Goal: Task Accomplishment & Management: Complete application form

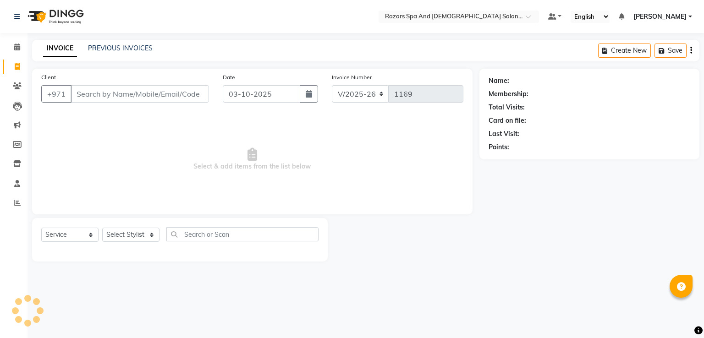
select select "8419"
select select "service"
type input "561038389"
click at [184, 97] on span "Add Client" at bounding box center [185, 93] width 36 height 9
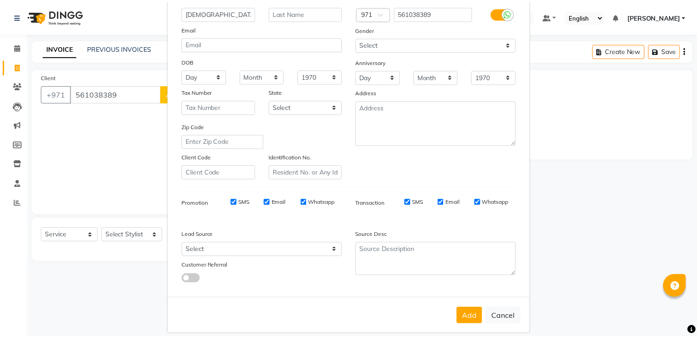
scroll to position [89, 0]
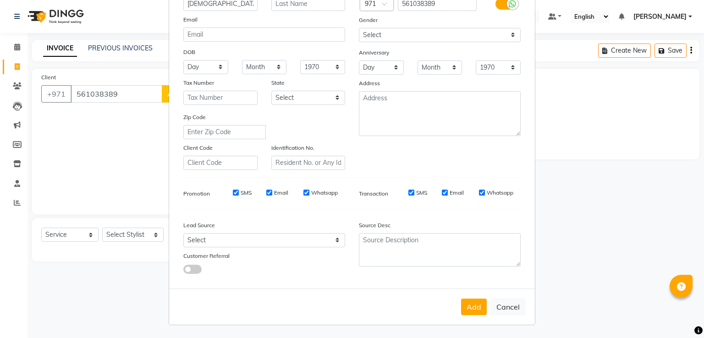
type input "[DEMOGRAPHIC_DATA]"
click at [465, 314] on button "Add" at bounding box center [474, 307] width 26 height 16
select select
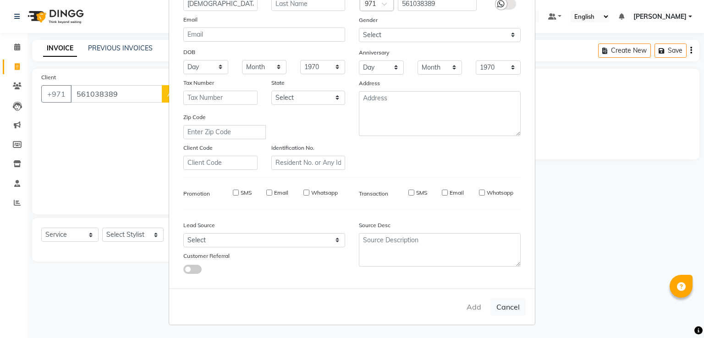
select select
checkbox input "false"
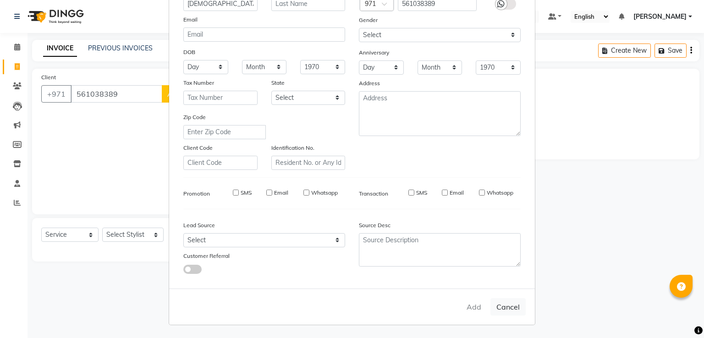
checkbox input "false"
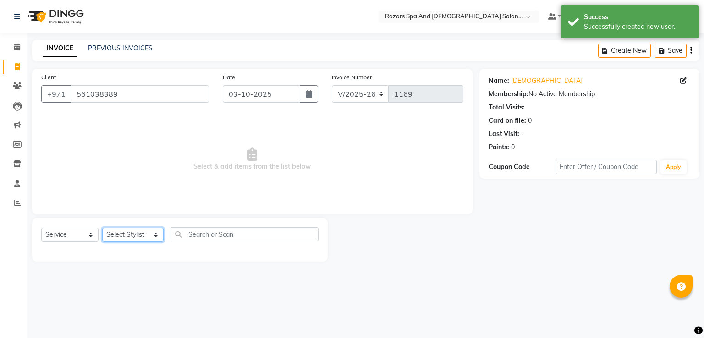
click at [121, 236] on select "Select Stylist [PERSON_NAME] Alaseel [PERSON_NAME] Anwar [PERSON_NAME] Islam [P…" at bounding box center [132, 235] width 61 height 14
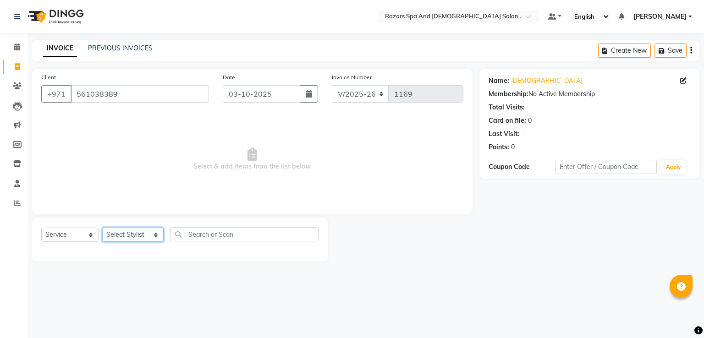
select select "81370"
click at [102, 228] on select "Select Stylist [PERSON_NAME] Alaseel [PERSON_NAME] Anwar [PERSON_NAME] Islam [P…" at bounding box center [132, 235] width 61 height 14
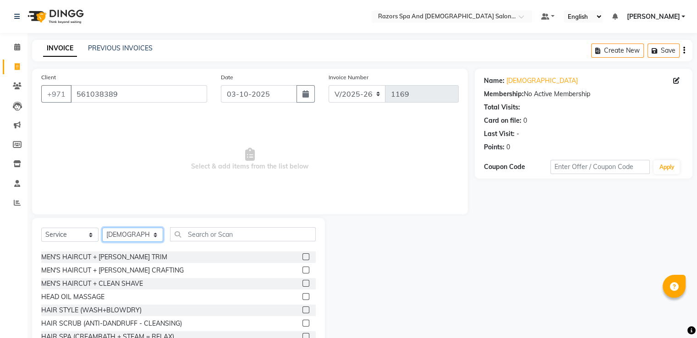
scroll to position [80, 0]
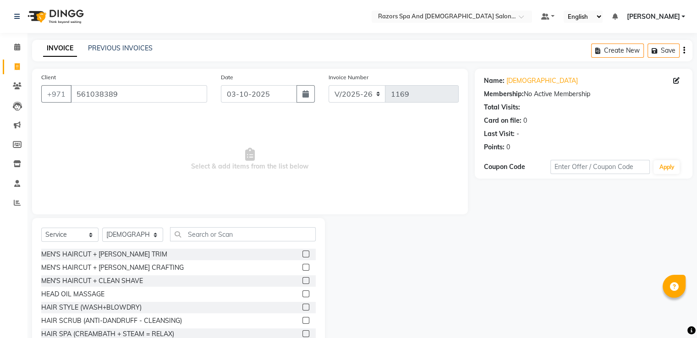
click at [302, 267] on label at bounding box center [305, 267] width 7 height 7
click at [302, 267] on input "checkbox" at bounding box center [305, 268] width 6 height 6
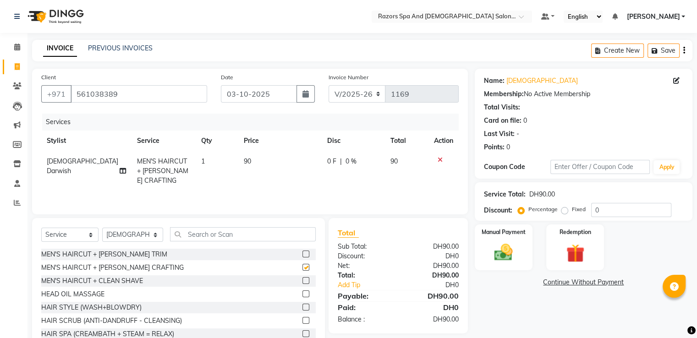
checkbox input "false"
click at [133, 235] on select "Select Stylist [PERSON_NAME] Alaseel [PERSON_NAME] Anwar [PERSON_NAME] Islam [P…" at bounding box center [132, 235] width 61 height 14
select select "81367"
click at [102, 229] on select "Select Stylist [PERSON_NAME] Alaseel [PERSON_NAME] Anwar [PERSON_NAME] Islam [P…" at bounding box center [132, 235] width 61 height 14
click at [302, 267] on label at bounding box center [305, 267] width 7 height 7
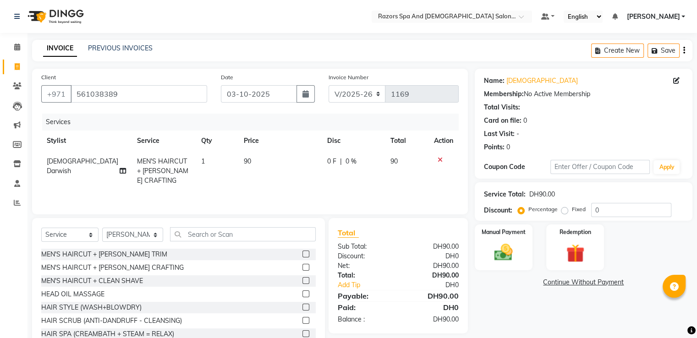
click at [302, 267] on input "checkbox" at bounding box center [305, 268] width 6 height 6
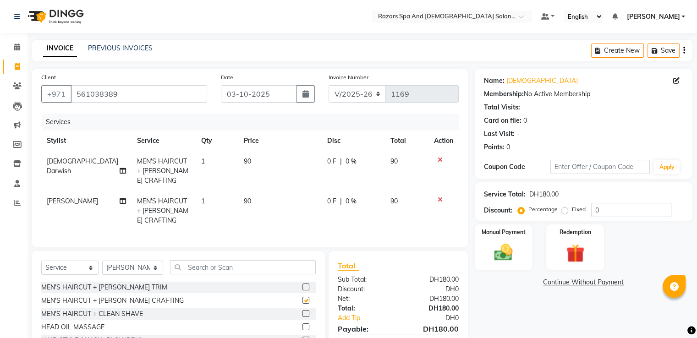
checkbox input "false"
click at [509, 250] on img at bounding box center [503, 253] width 31 height 22
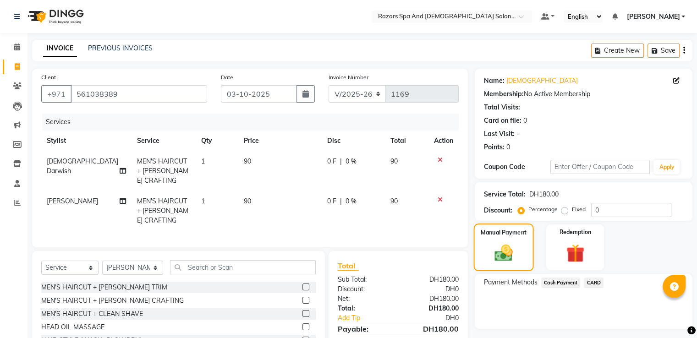
click at [596, 284] on span "CARD" at bounding box center [594, 283] width 20 height 11
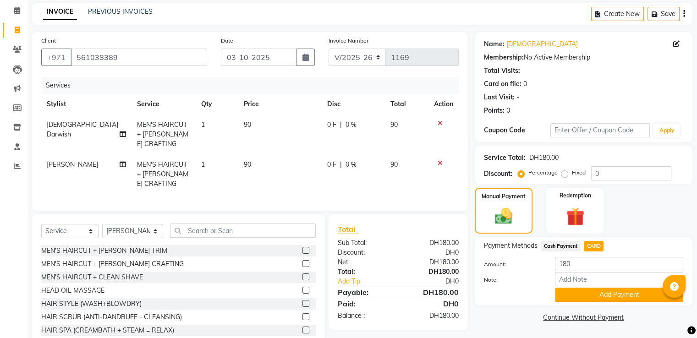
scroll to position [69, 0]
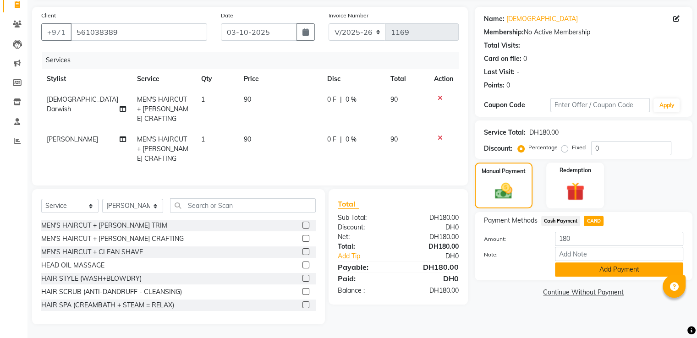
click at [578, 263] on button "Add Payment" at bounding box center [619, 269] width 128 height 14
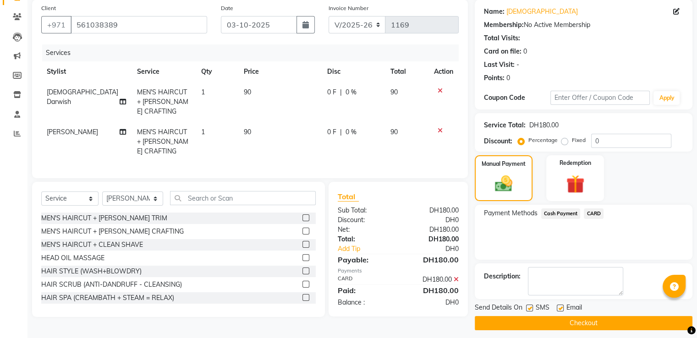
scroll to position [75, 0]
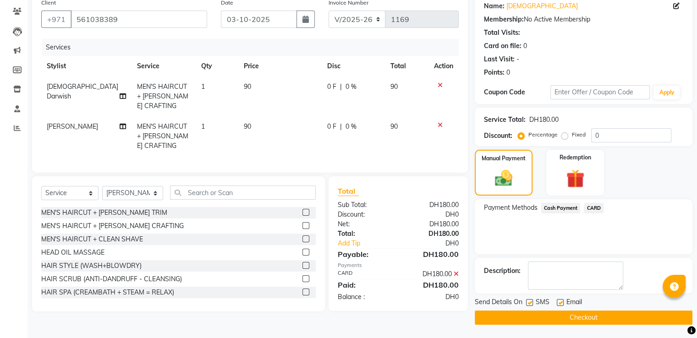
click at [531, 316] on button "Checkout" at bounding box center [584, 318] width 218 height 14
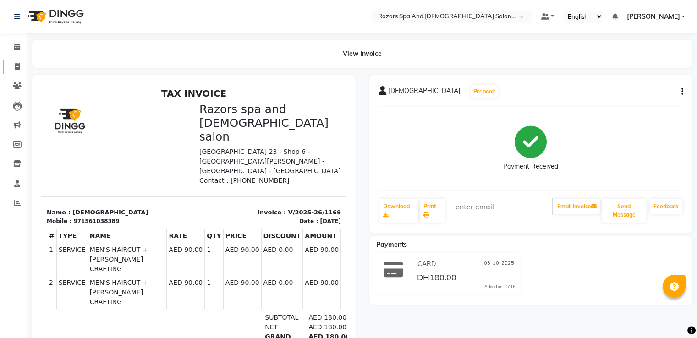
click at [16, 67] on icon at bounding box center [17, 66] width 5 height 7
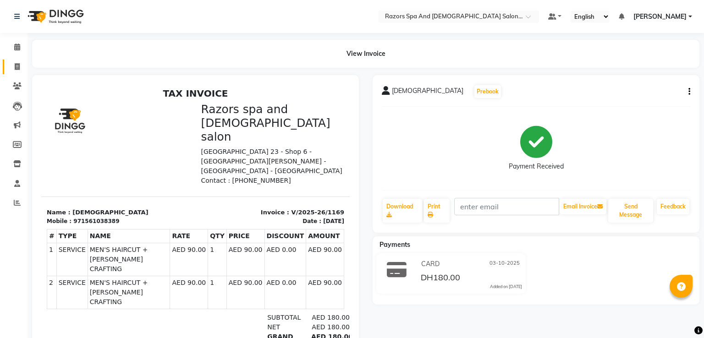
select select "service"
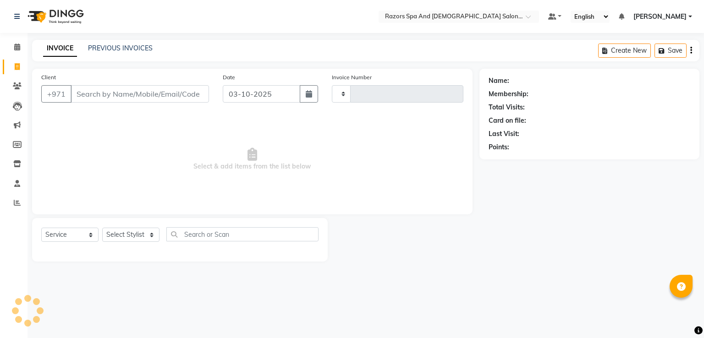
type input "1170"
select select "8419"
click at [102, 97] on input "Client" at bounding box center [140, 93] width 138 height 17
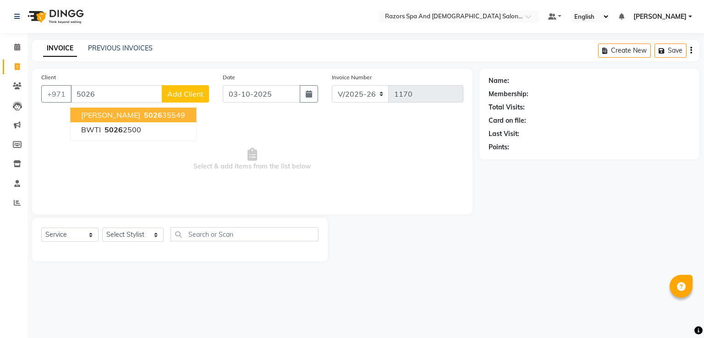
click at [144, 117] on span "5026" at bounding box center [153, 114] width 18 height 9
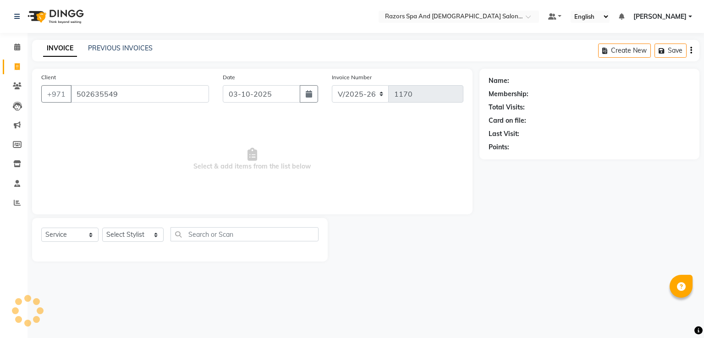
type input "502635549"
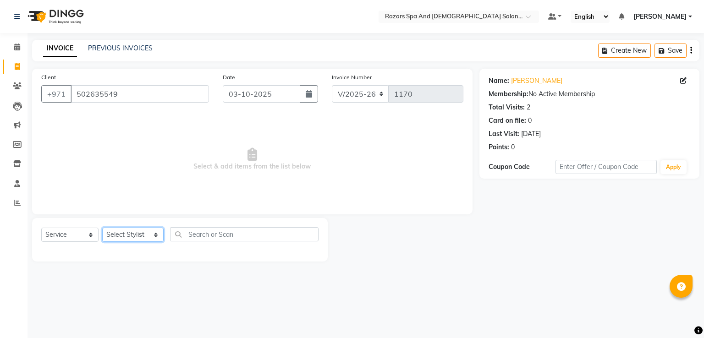
click at [141, 235] on select "Select Stylist [PERSON_NAME] Alaseel [PERSON_NAME] Anwar [PERSON_NAME] Islam [P…" at bounding box center [132, 235] width 61 height 14
select select "92552"
click at [102, 228] on select "Select Stylist [PERSON_NAME] Alaseel [PERSON_NAME] Anwar [PERSON_NAME] Islam [P…" at bounding box center [132, 235] width 61 height 14
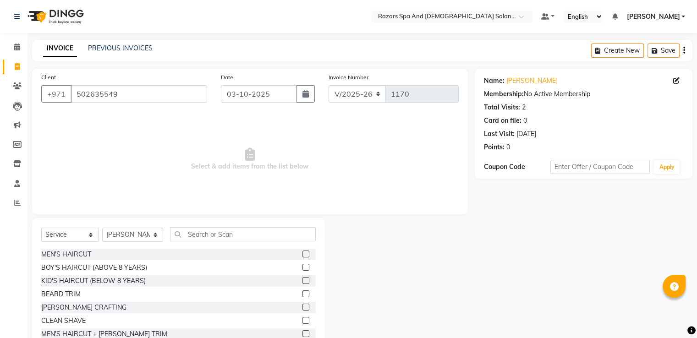
click at [302, 267] on label at bounding box center [305, 267] width 7 height 7
click at [302, 267] on input "checkbox" at bounding box center [305, 268] width 6 height 6
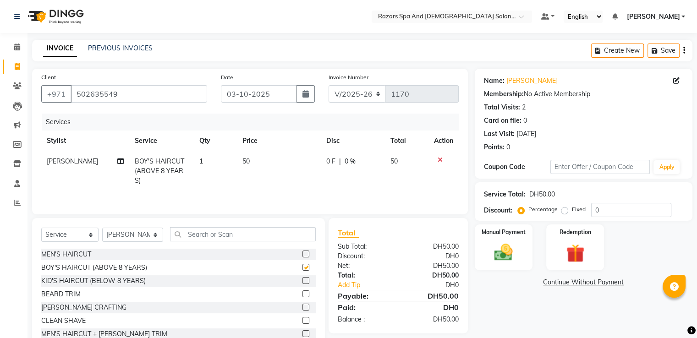
checkbox input "false"
click at [345, 288] on link "Add Tip" at bounding box center [370, 285] width 78 height 10
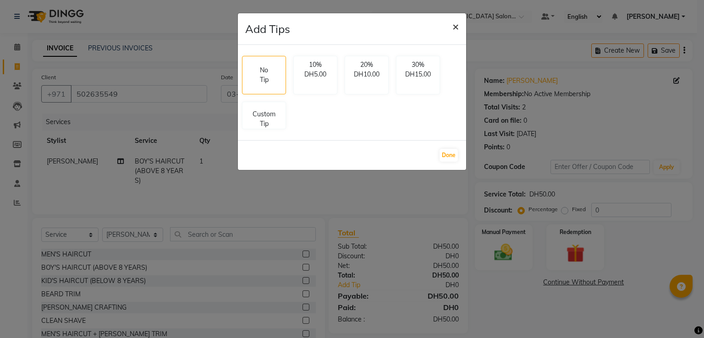
click at [450, 28] on button "×" at bounding box center [455, 26] width 21 height 26
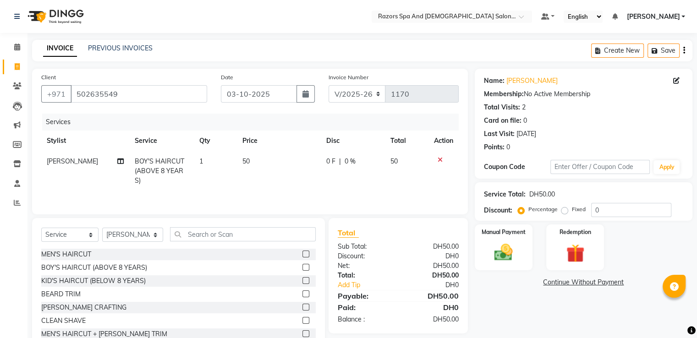
click at [302, 281] on label at bounding box center [305, 280] width 7 height 7
click at [302, 281] on input "checkbox" at bounding box center [305, 281] width 6 height 6
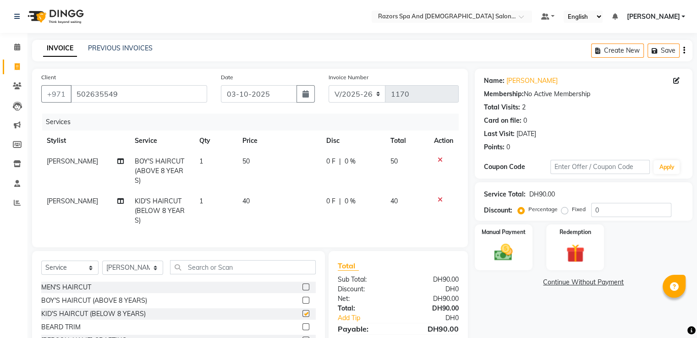
checkbox input "false"
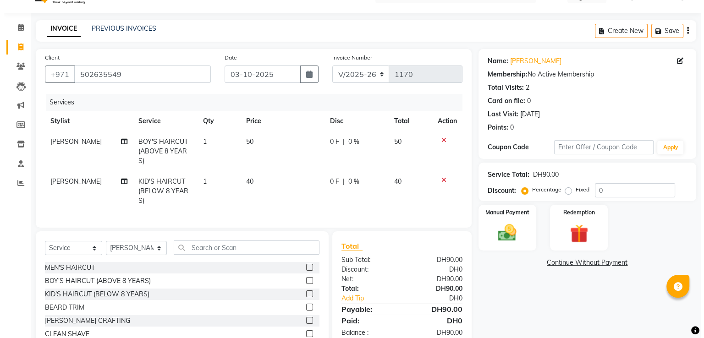
scroll to position [69, 0]
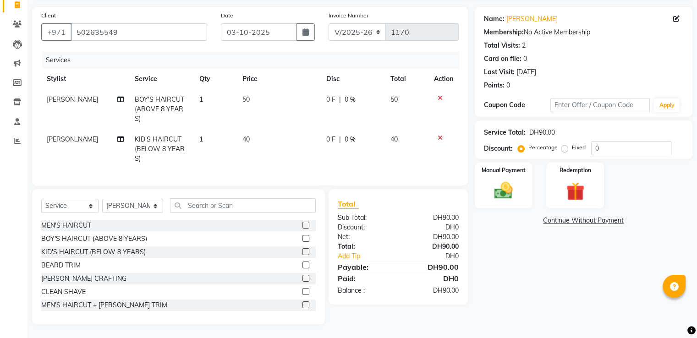
click at [345, 258] on link "Add Tip" at bounding box center [370, 256] width 78 height 10
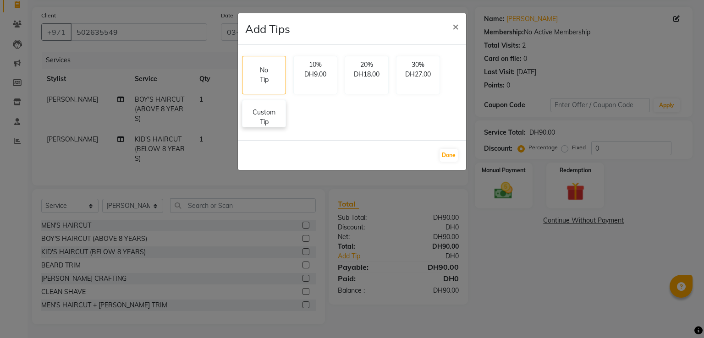
click at [265, 113] on p "Custom Tip" at bounding box center [264, 117] width 32 height 19
select select "92552"
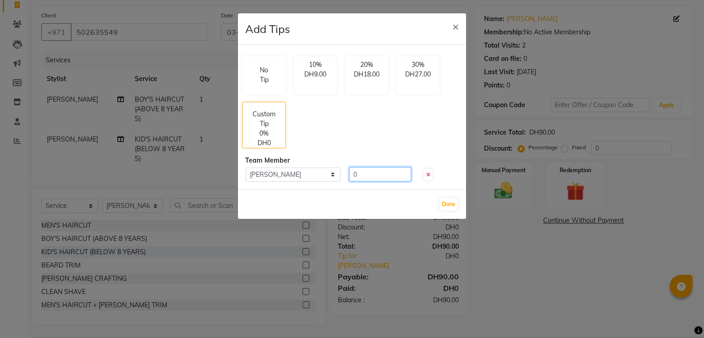
click at [368, 171] on input "0" at bounding box center [380, 174] width 62 height 14
type input "10"
click at [448, 202] on button "Done" at bounding box center [448, 204] width 18 height 13
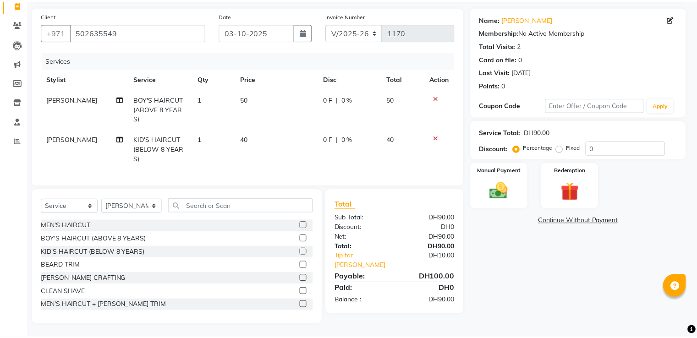
scroll to position [50, 0]
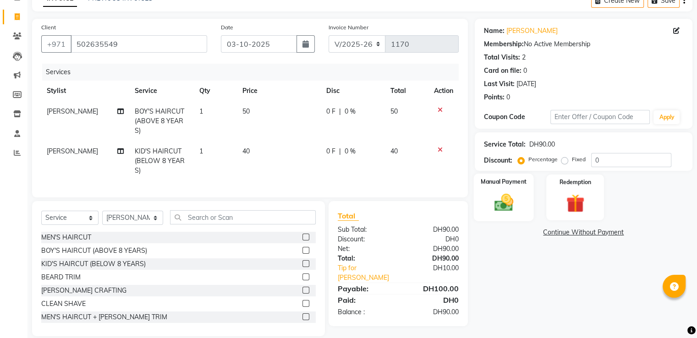
click at [506, 202] on img at bounding box center [503, 203] width 31 height 22
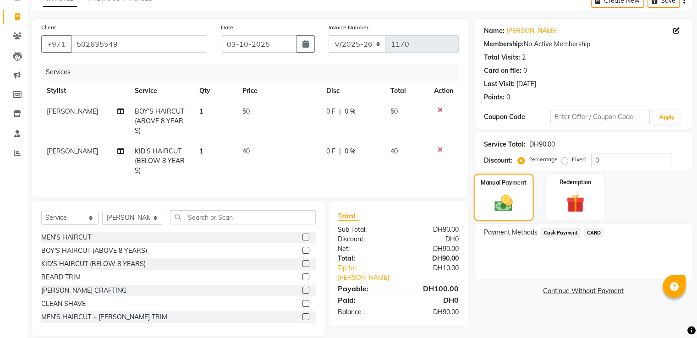
click at [593, 232] on span "CARD" at bounding box center [594, 233] width 20 height 11
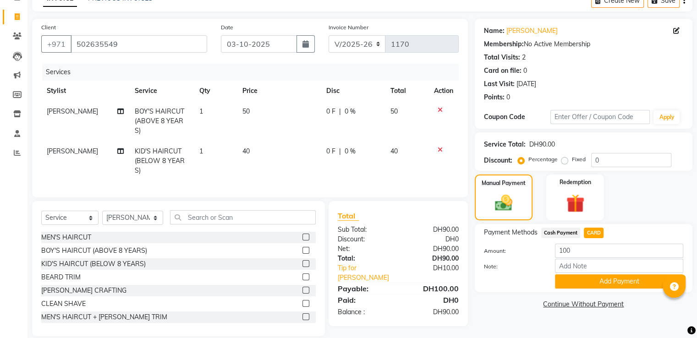
scroll to position [69, 0]
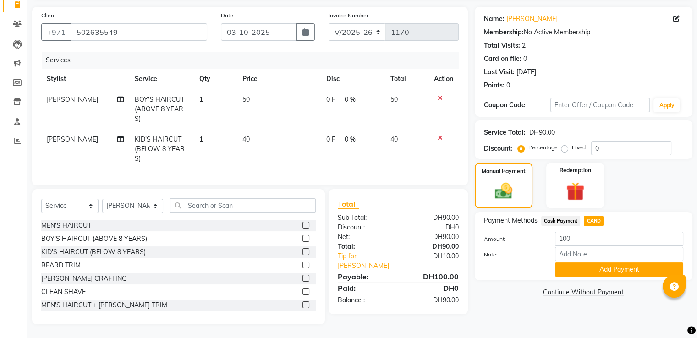
click at [441, 135] on icon at bounding box center [439, 138] width 5 height 6
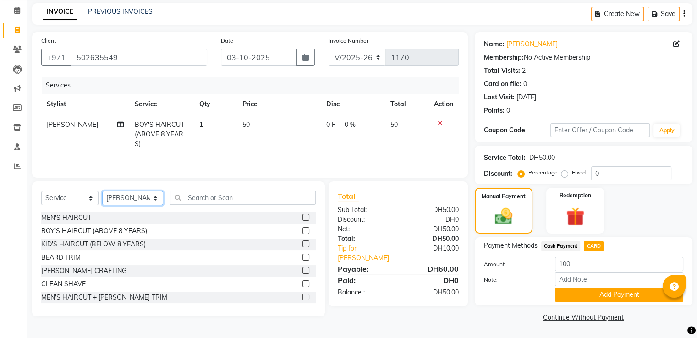
click at [136, 202] on select "Select Stylist [PERSON_NAME] Alaseel [PERSON_NAME] Anwar [PERSON_NAME] Islam [P…" at bounding box center [132, 198] width 61 height 14
select select "81370"
click at [102, 191] on select "Select Stylist [PERSON_NAME] Alaseel [PERSON_NAME] Anwar [PERSON_NAME] Islam [P…" at bounding box center [132, 198] width 61 height 14
click at [302, 244] on label at bounding box center [305, 243] width 7 height 7
click at [302, 244] on input "checkbox" at bounding box center [305, 244] width 6 height 6
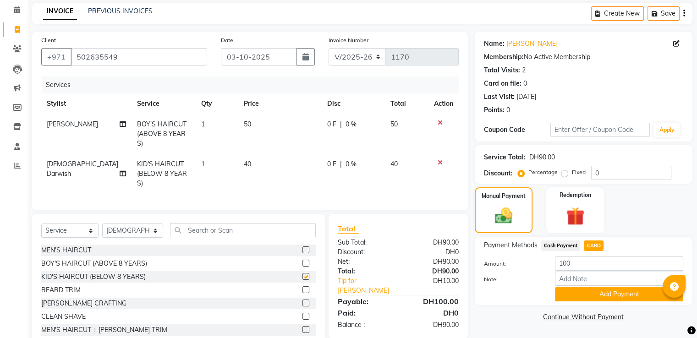
checkbox input "false"
click at [589, 295] on button "Add Payment" at bounding box center [619, 294] width 128 height 14
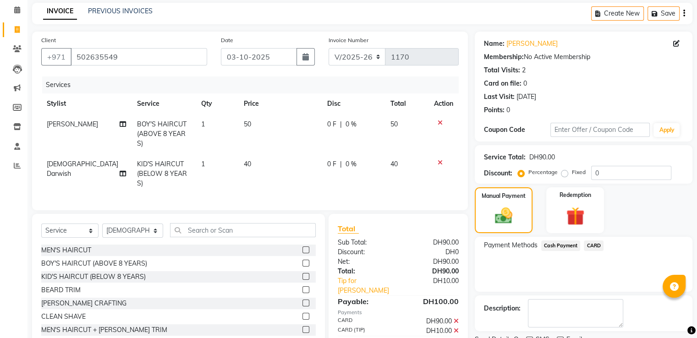
scroll to position [78, 0]
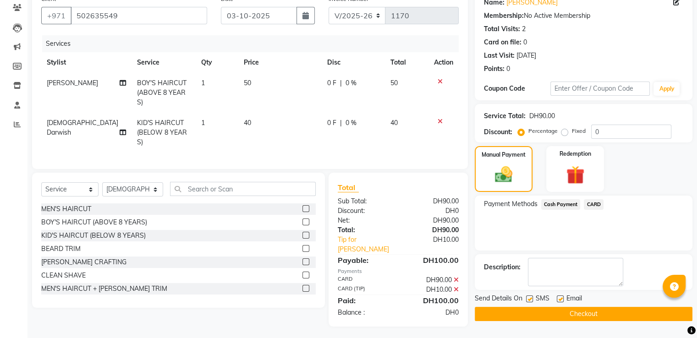
click at [529, 314] on button "Checkout" at bounding box center [584, 314] width 218 height 14
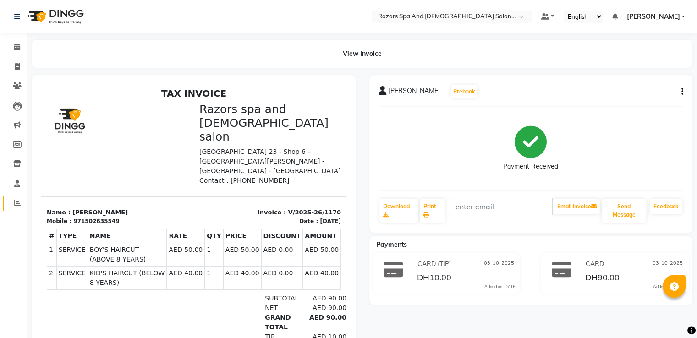
click at [16, 202] on icon at bounding box center [17, 202] width 7 height 7
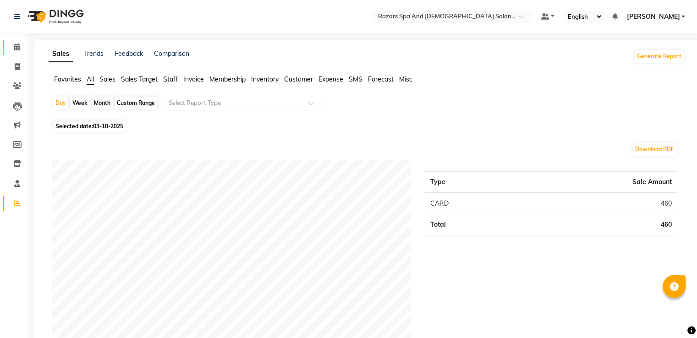
click at [16, 47] on icon at bounding box center [17, 47] width 6 height 7
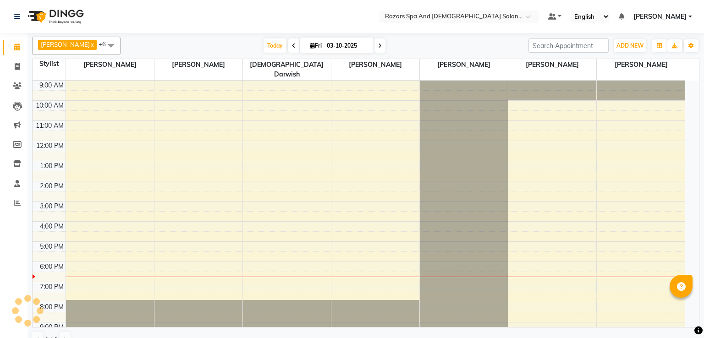
scroll to position [43, 0]
